Goal: Check status

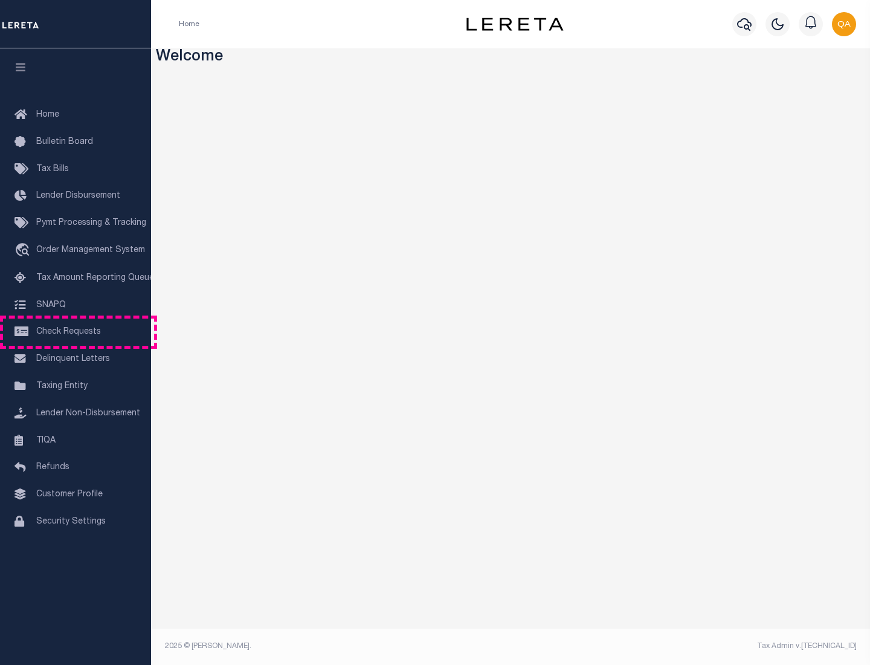
click at [76, 332] on span "Check Requests" at bounding box center [68, 331] width 65 height 8
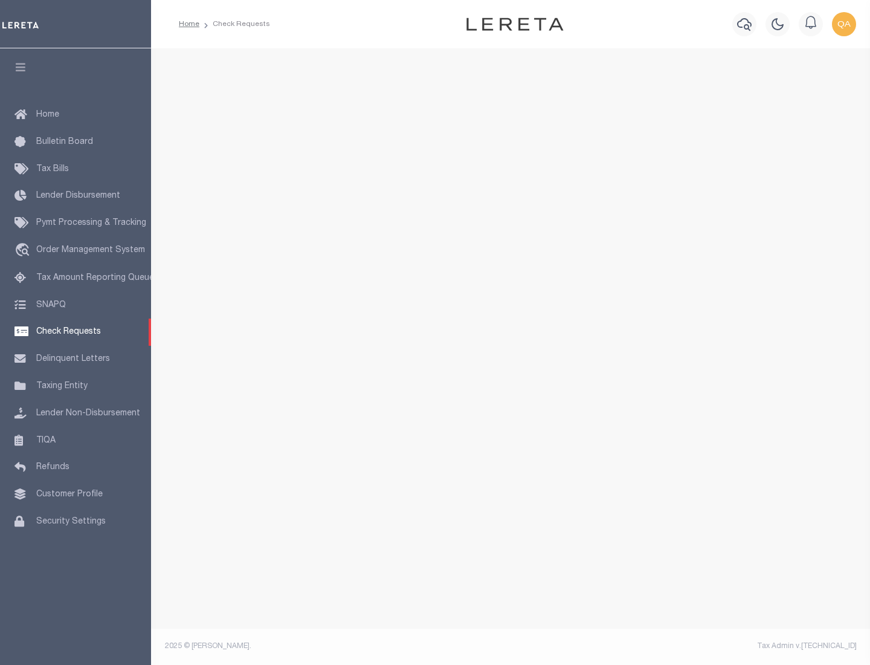
select select "50"
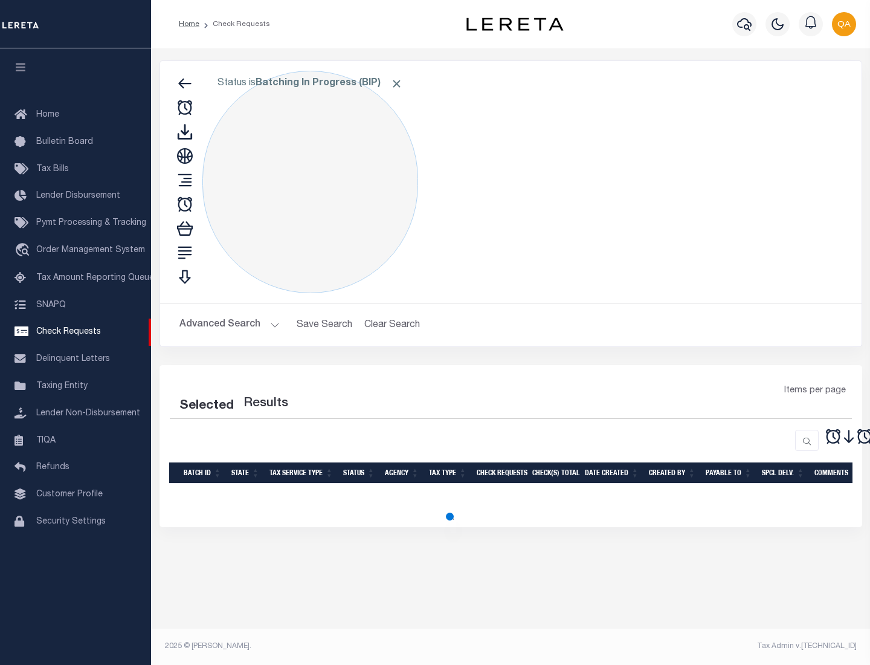
select select "50"
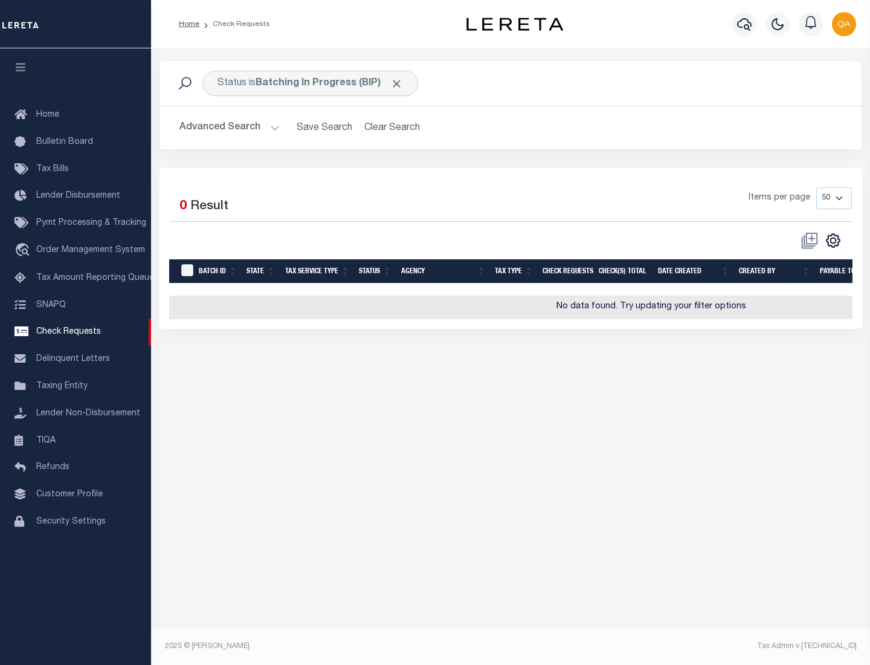
click at [397, 83] on span "Click to Remove" at bounding box center [396, 83] width 13 height 13
